Goal: Information Seeking & Learning: Learn about a topic

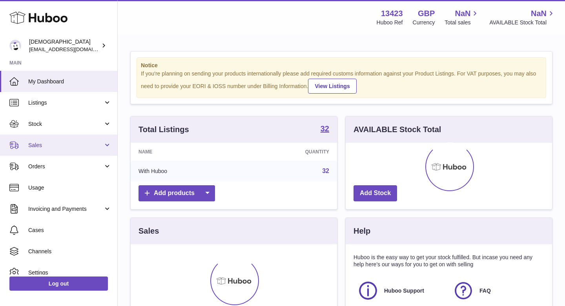
click at [66, 150] on link "Sales" at bounding box center [58, 144] width 117 height 21
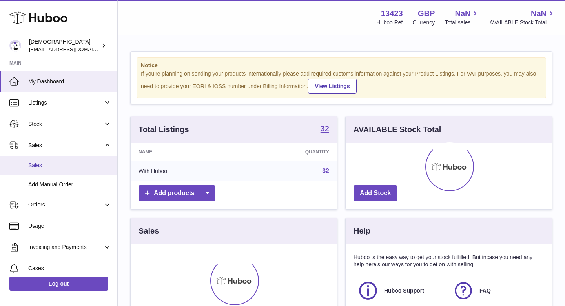
click at [65, 161] on link "Sales" at bounding box center [58, 165] width 117 height 19
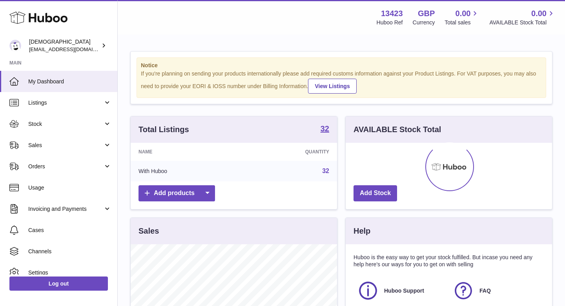
scroll to position [123, 207]
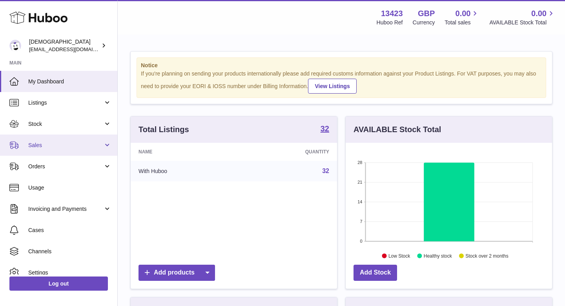
click at [60, 149] on link "Sales" at bounding box center [58, 144] width 117 height 21
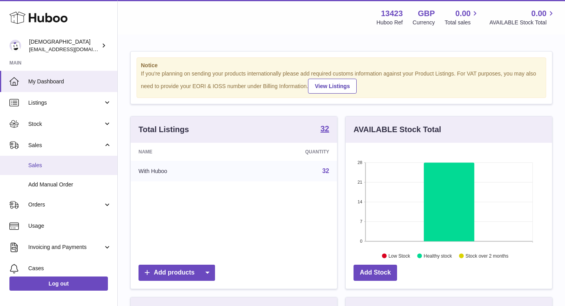
click at [59, 163] on span "Sales" at bounding box center [69, 164] width 83 height 7
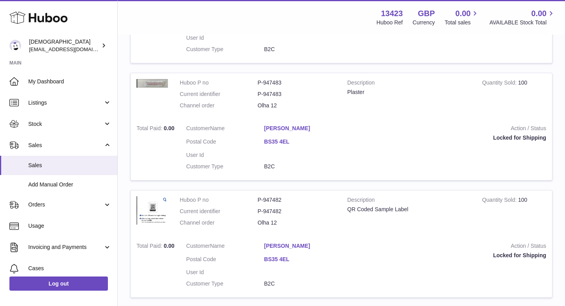
scroll to position [1180, 0]
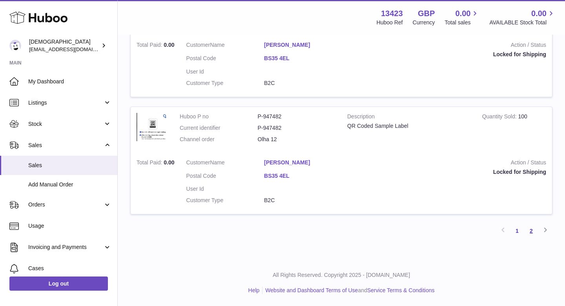
click at [530, 232] on link "2" at bounding box center [532, 230] width 14 height 14
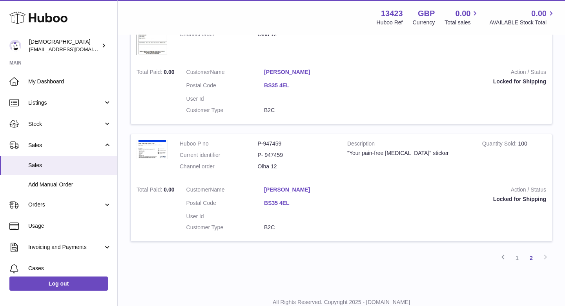
scroll to position [946, 0]
